Goal: Task Accomplishment & Management: Complete application form

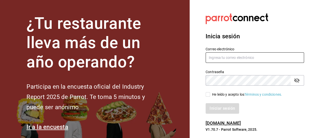
type input "[EMAIL_ADDRESS][DOMAIN_NAME]"
click at [211, 93] on span "He leído y acepto los Términos y condiciones." at bounding box center [246, 94] width 72 height 5
click at [210, 93] on input "He leído y acepto los Términos y condiciones." at bounding box center [208, 94] width 5 height 5
checkbox input "true"
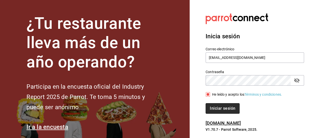
click at [219, 107] on button "Iniciar sesión" at bounding box center [223, 108] width 34 height 11
